Goal: Task Accomplishment & Management: Use online tool/utility

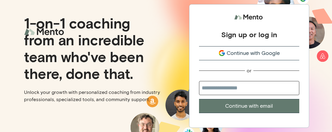
click at [279, 59] on button "Continue with Google" at bounding box center [249, 53] width 100 height 14
